Goal: Information Seeking & Learning: Find specific fact

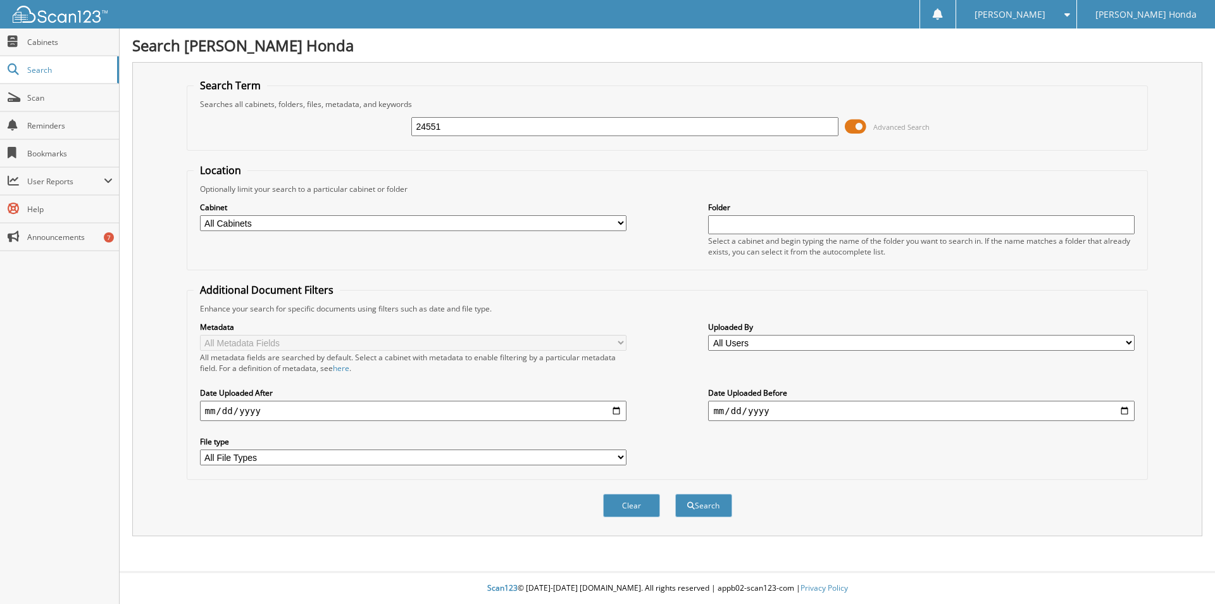
type input "24551"
click at [675, 494] on button "Search" at bounding box center [703, 505] width 57 height 23
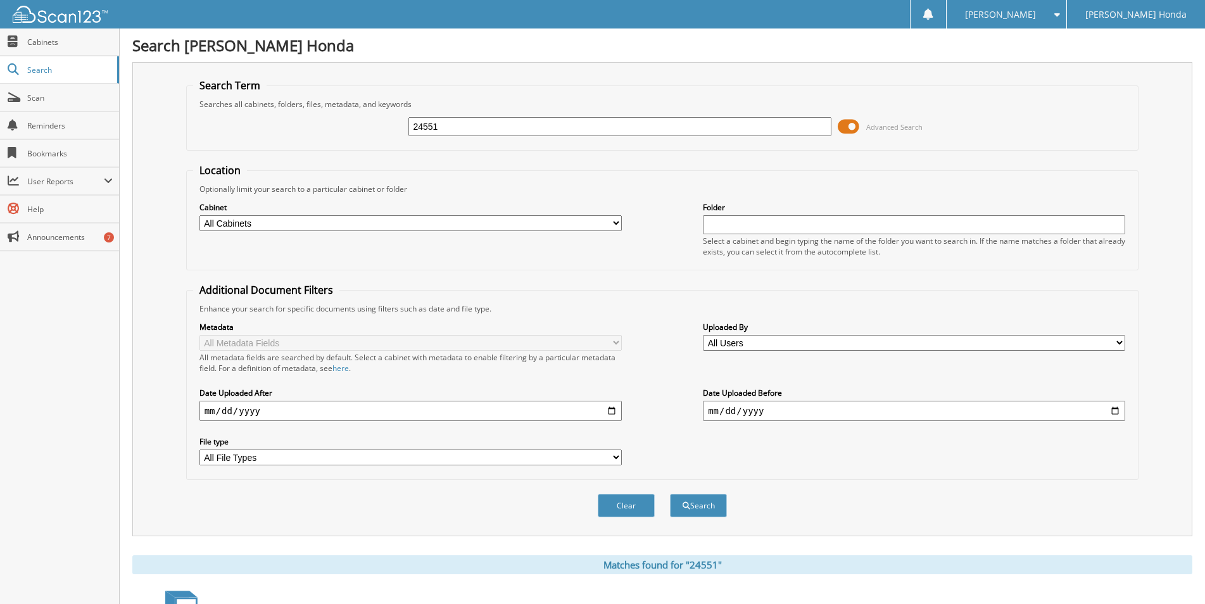
drag, startPoint x: 491, startPoint y: 133, endPoint x: 442, endPoint y: 105, distance: 56.1
click at [408, 126] on input "24551" at bounding box center [619, 126] width 422 height 19
type input "L24551"
click at [670, 494] on button "Search" at bounding box center [698, 505] width 57 height 23
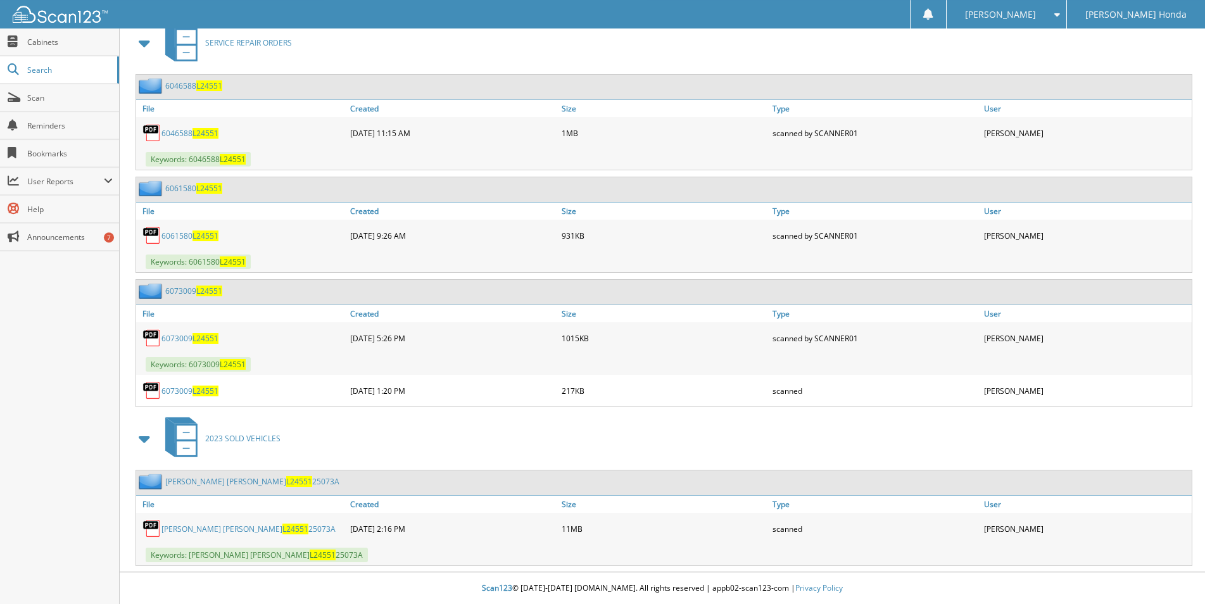
scroll to position [590, 0]
click at [278, 530] on link "HOSSLER JOSHUA ADAM L24551 25073A" at bounding box center [248, 528] width 174 height 11
